Goal: Information Seeking & Learning: Understand process/instructions

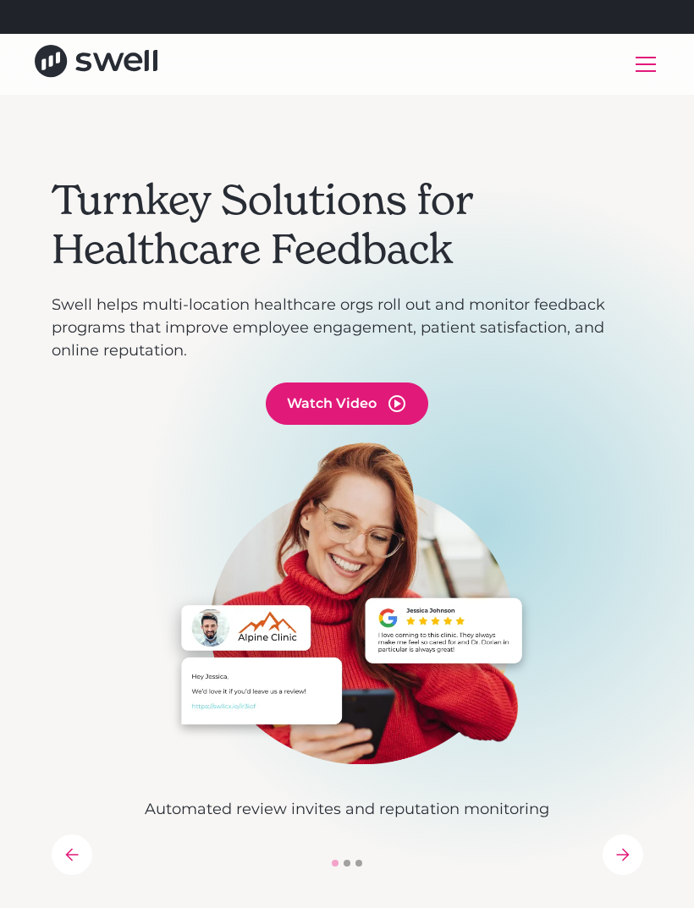
click at [646, 65] on div "menu" at bounding box center [645, 64] width 41 height 41
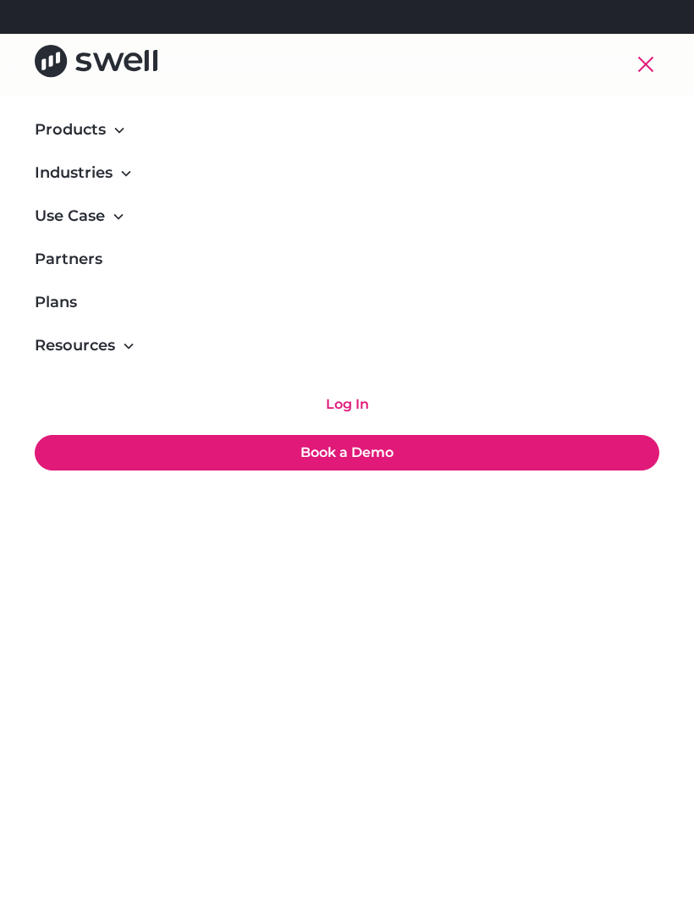
click at [368, 400] on link "Log In" at bounding box center [347, 404] width 624 height 34
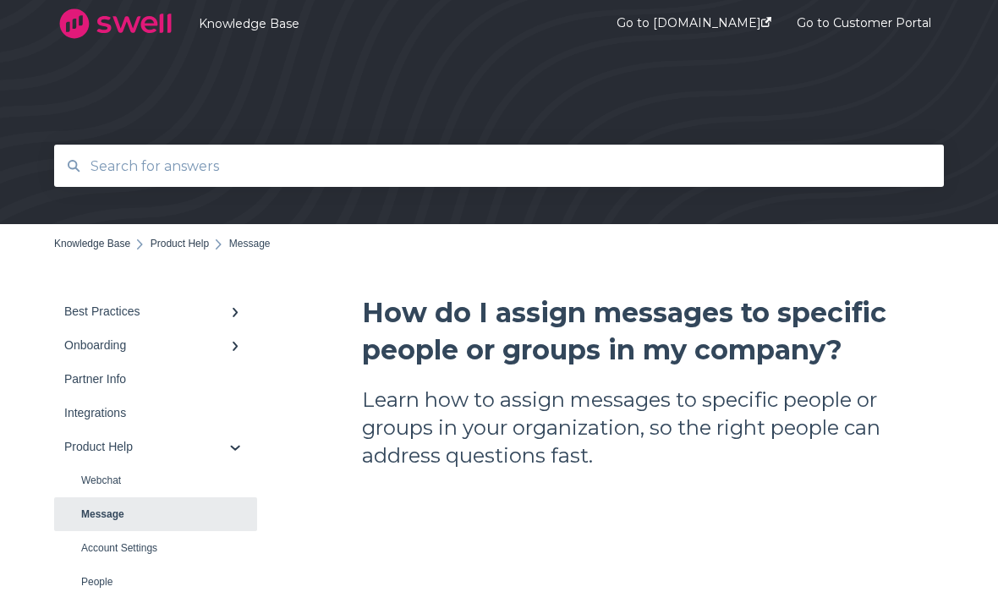
click at [686, 184] on input "text" at bounding box center [499, 166] width 838 height 36
type input "Edit templates"
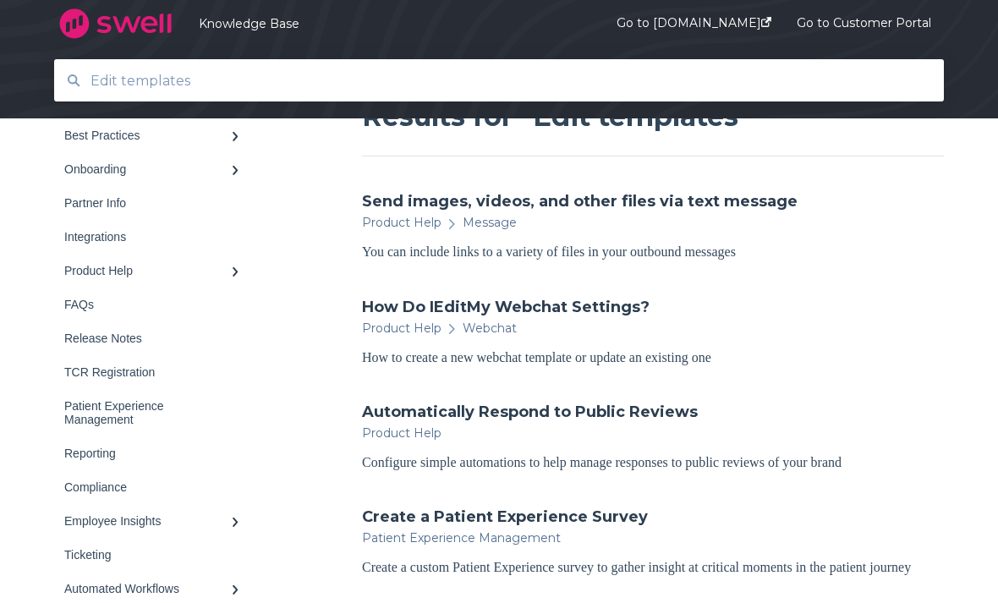
scroll to position [196, 0]
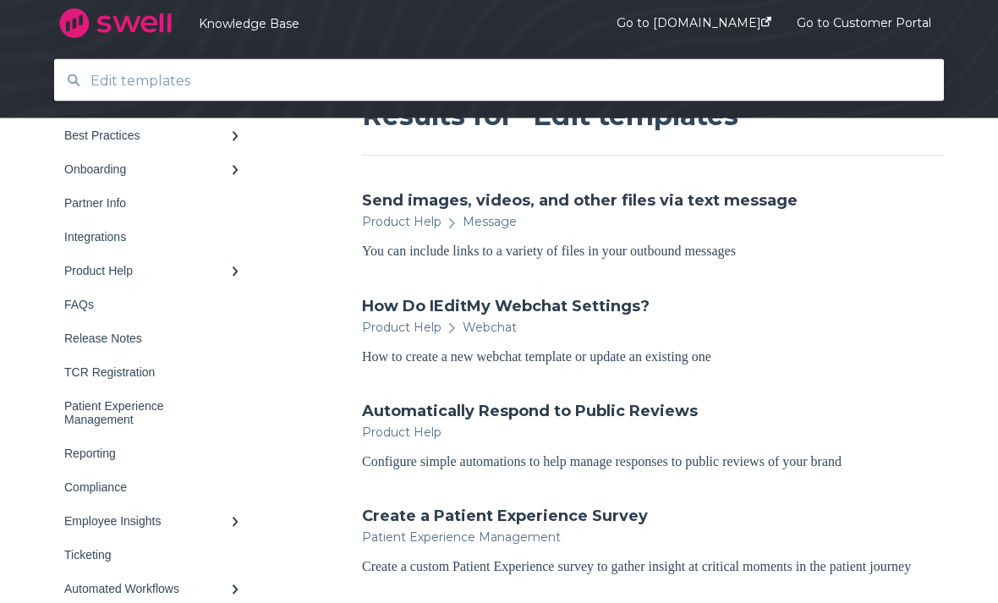
click at [611, 316] on link "How Do I Edit My Webchat Settings?" at bounding box center [506, 307] width 288 height 22
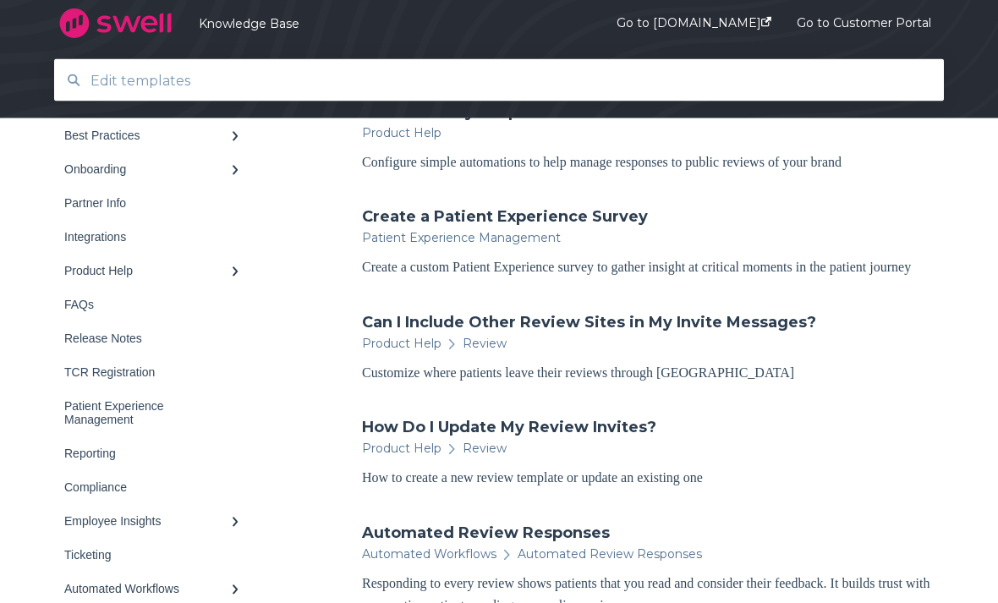
scroll to position [516, 0]
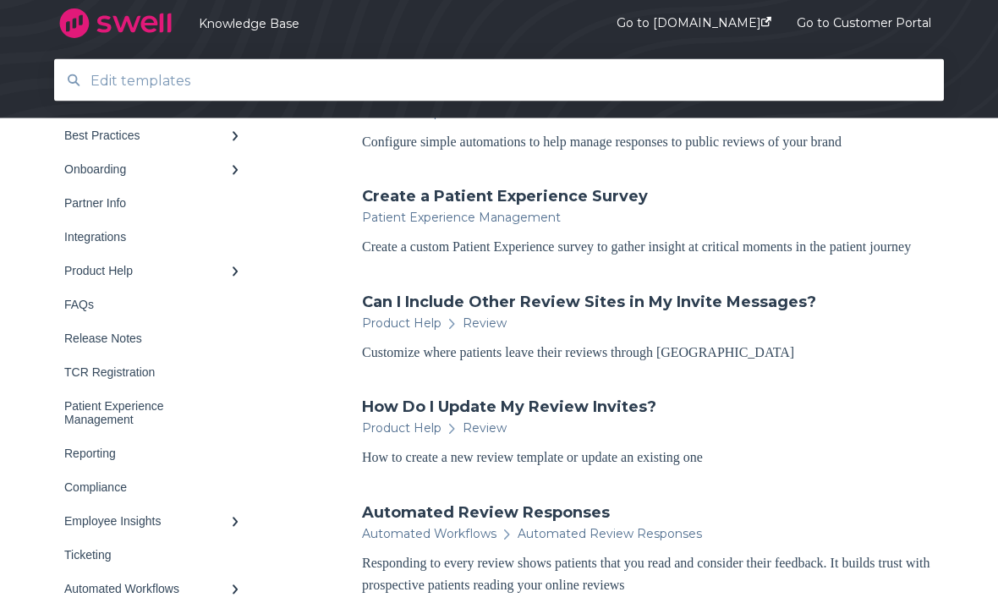
click at [632, 419] on link "How Do I Update My Review Invites?" at bounding box center [509, 408] width 294 height 22
